Goal: Check status: Check status

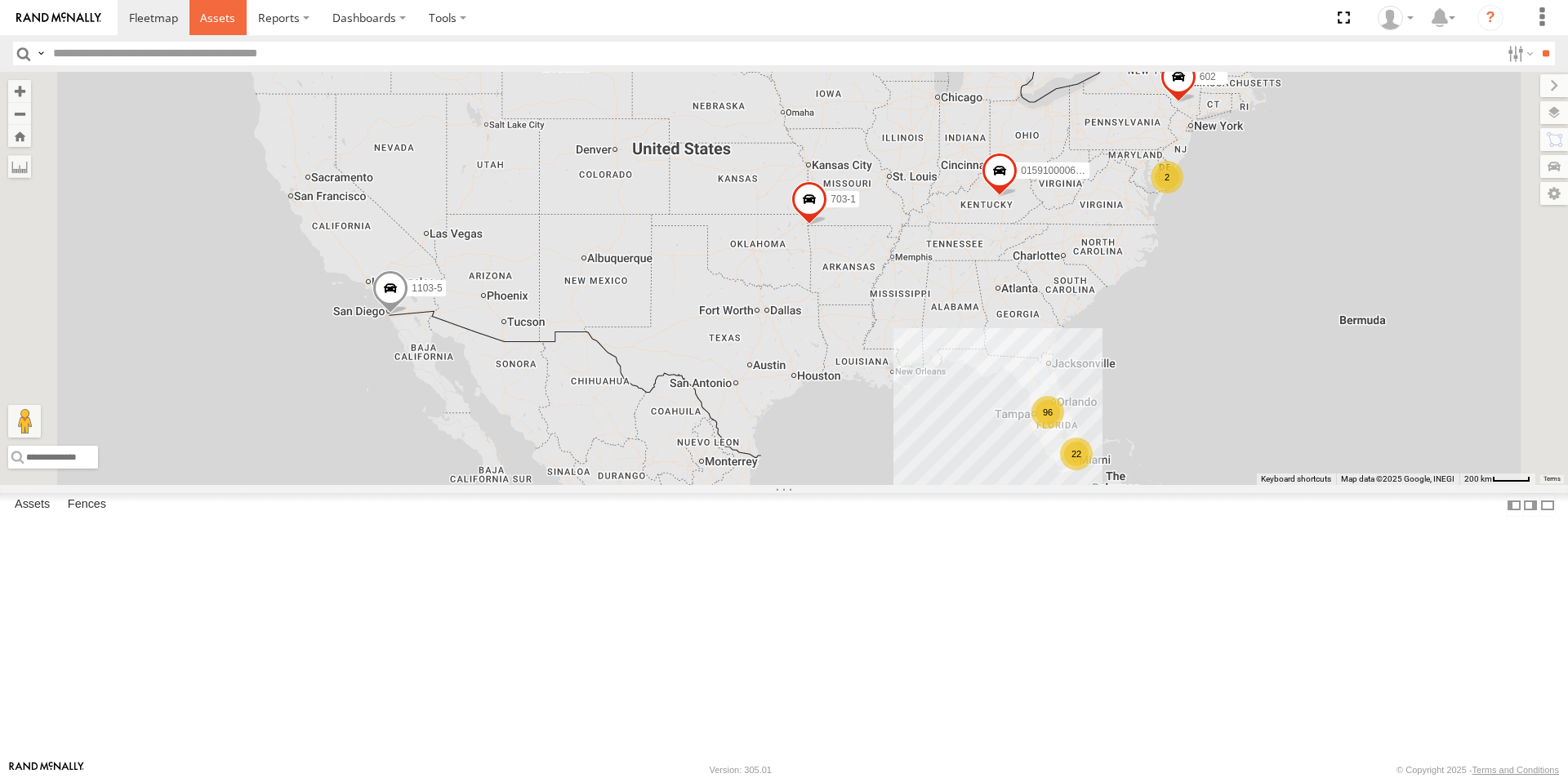
click at [209, 18] on span at bounding box center [218, 18] width 35 height 16
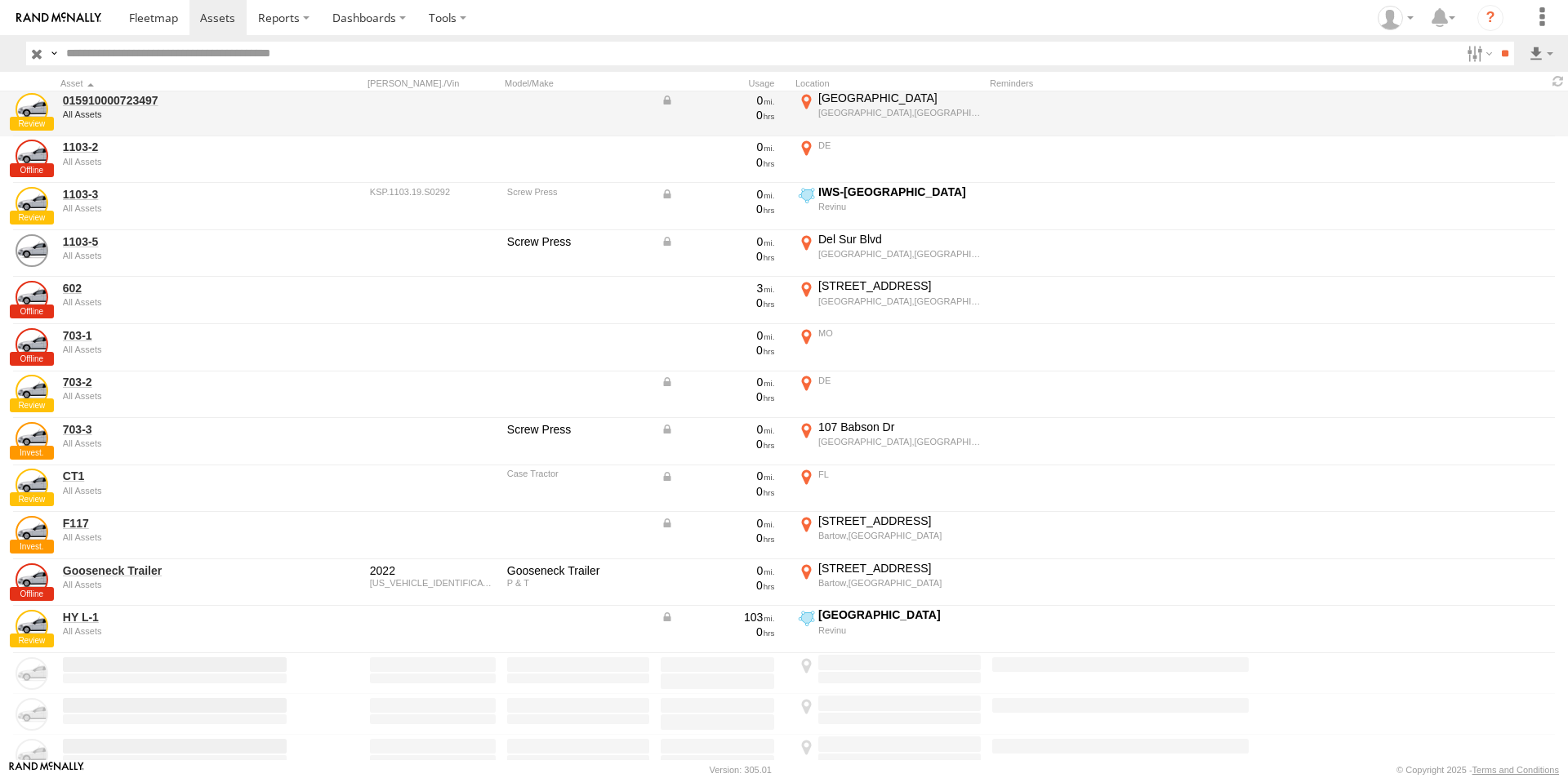
scroll to position [1796, 0]
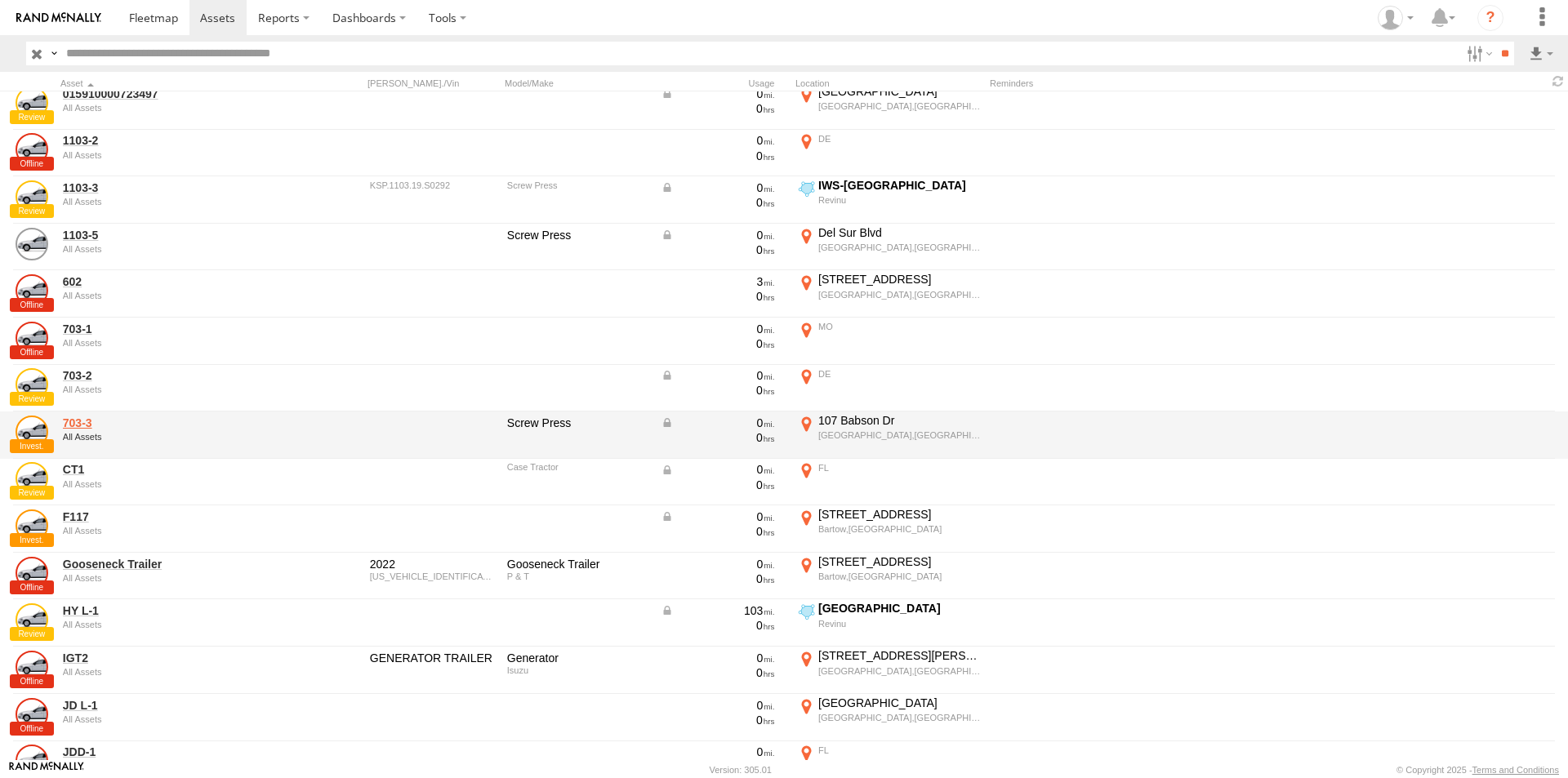
click at [77, 425] on link "703-3" at bounding box center [174, 423] width 224 height 15
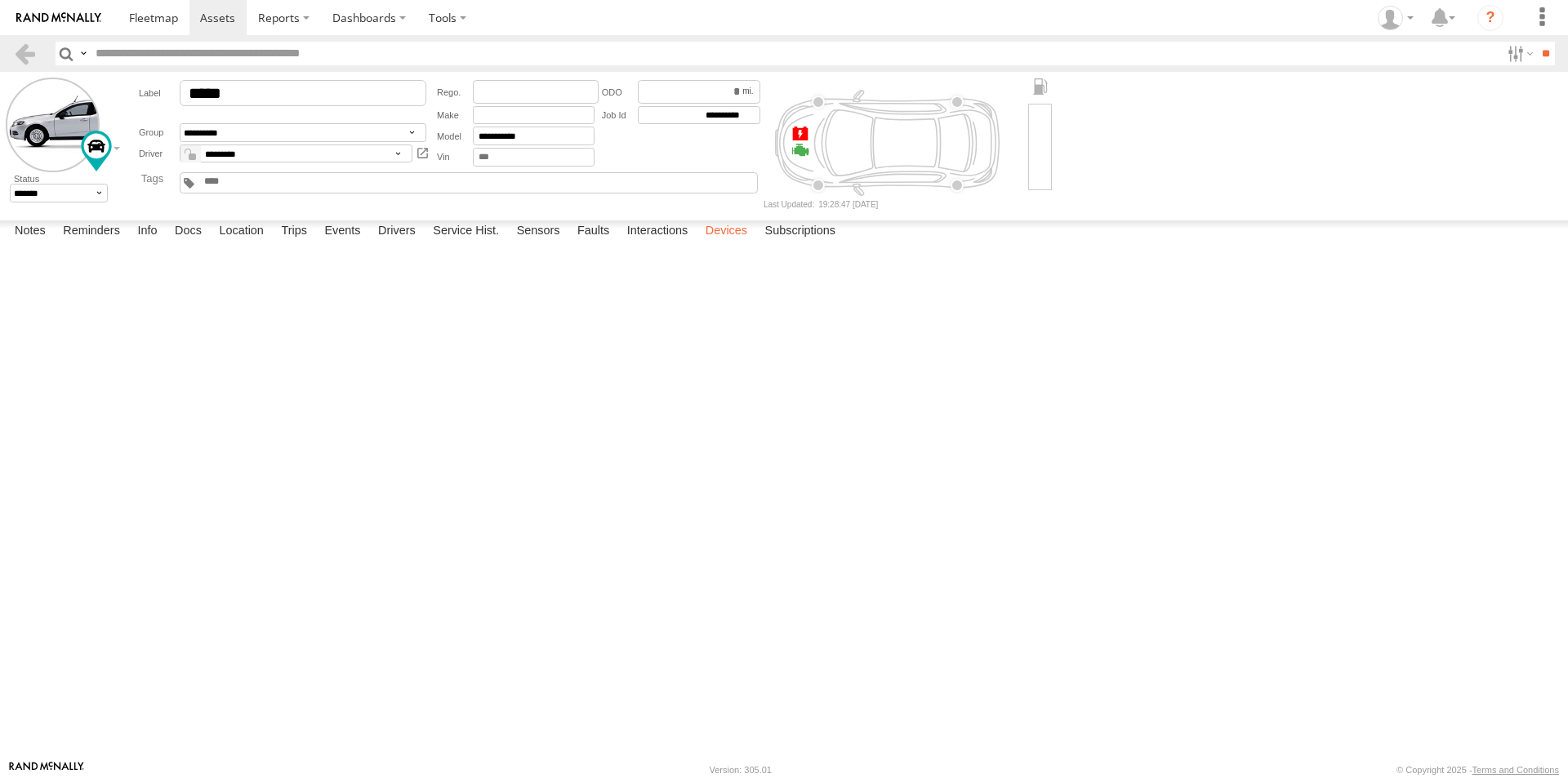
click at [743, 243] on label "Devices" at bounding box center [725, 231] width 58 height 22
click at [0, 0] on div "015910000655517" at bounding box center [0, 0] width 0 height 0
drag, startPoint x: 64, startPoint y: 284, endPoint x: 157, endPoint y: 288, distance: 93.1
click at [0, 0] on div "015910000655517" at bounding box center [0, 0] width 0 height 0
copy div "015910000655517"
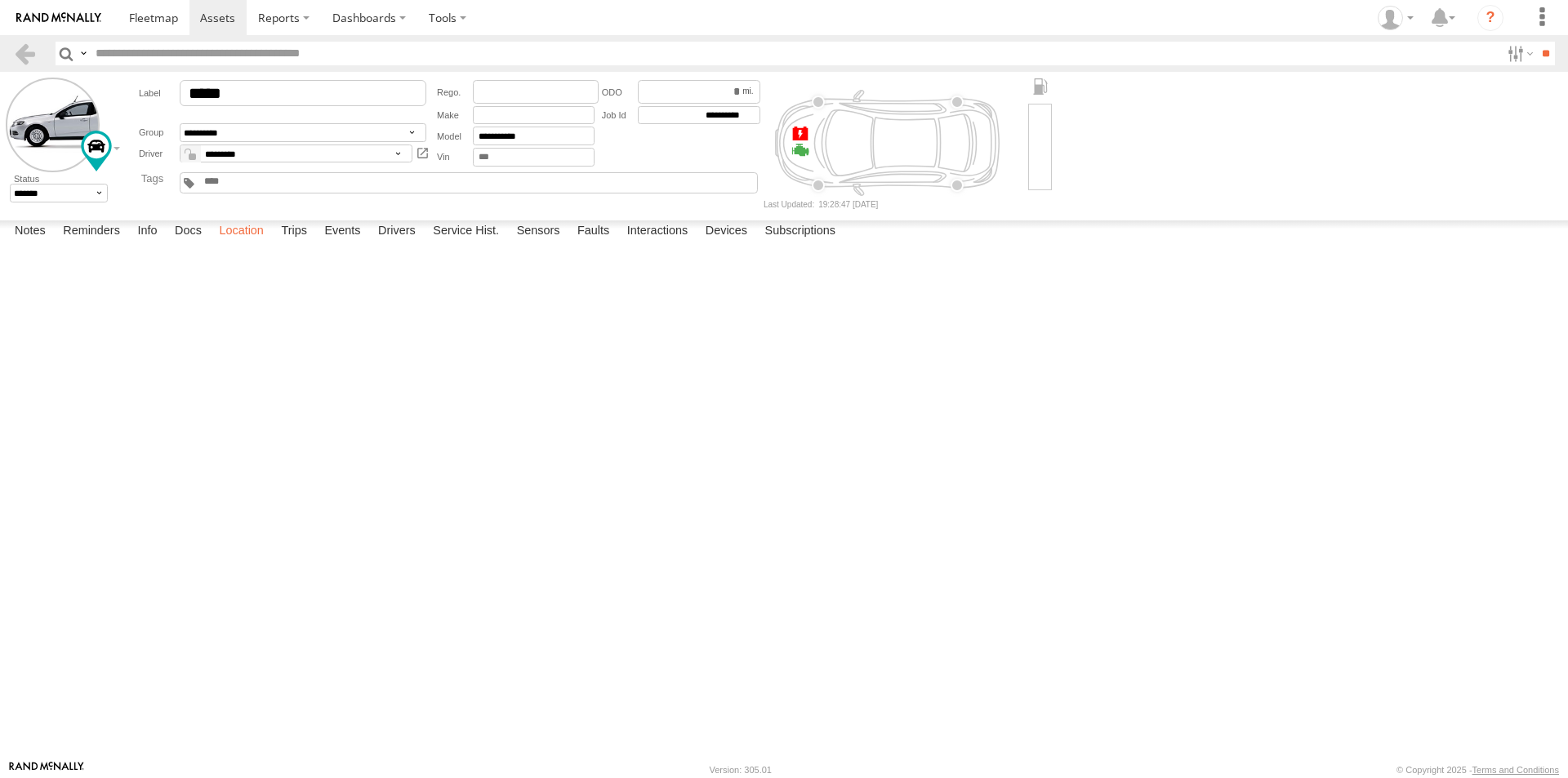
click at [246, 243] on label "Location" at bounding box center [241, 231] width 62 height 22
click at [0, 0] on span at bounding box center [0, 0] width 0 height 0
click at [213, 22] on span at bounding box center [218, 18] width 35 height 16
